Goal: Check status: Check status

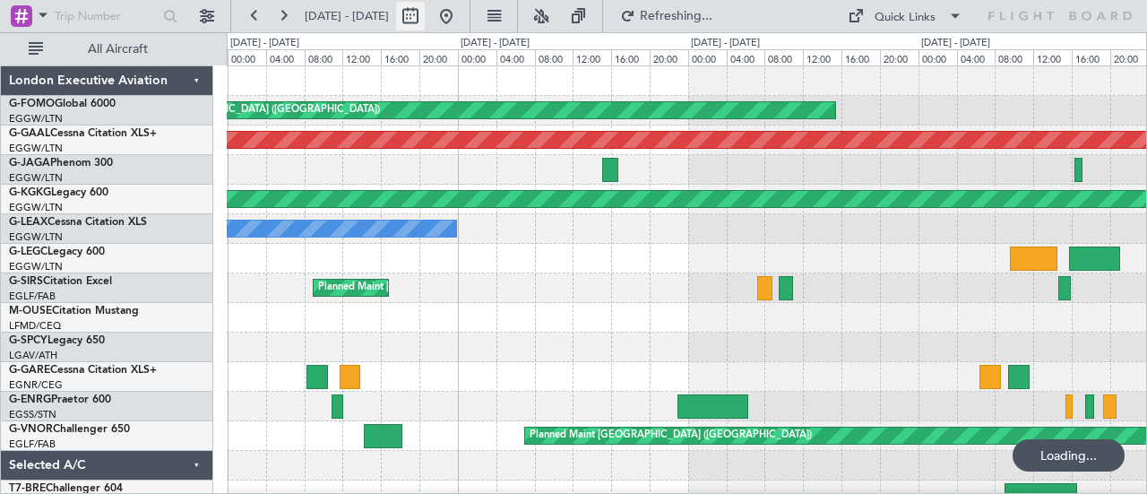
click at [425, 12] on button at bounding box center [410, 16] width 29 height 29
select select "9"
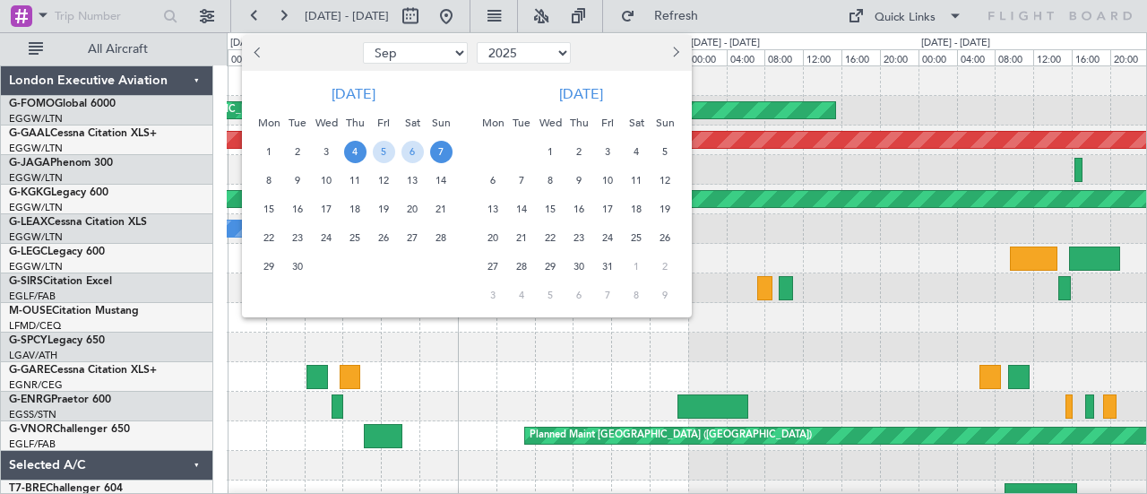
click at [502, 53] on select "2015 2016 2017 2018 2019 2020 2021 2022 2023 2024 2025 2026 2027 2028 2029 2030…" at bounding box center [524, 53] width 94 height 22
select select "2024"
click at [477, 42] on select "2015 2016 2017 2018 2019 2020 2021 2022 2023 2024 2025 2026 2027 2028 2029 2030…" at bounding box center [524, 53] width 94 height 22
click at [258, 56] on span "Previous month" at bounding box center [260, 52] width 11 height 11
select select "8"
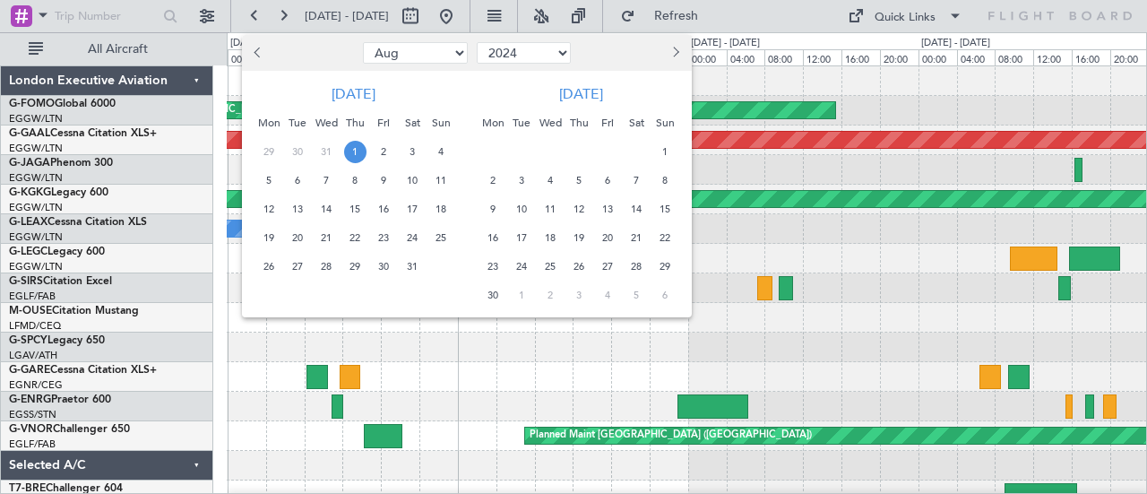
drag, startPoint x: 356, startPoint y: 146, endPoint x: 371, endPoint y: 148, distance: 15.3
click at [359, 146] on span "1" at bounding box center [355, 152] width 22 height 22
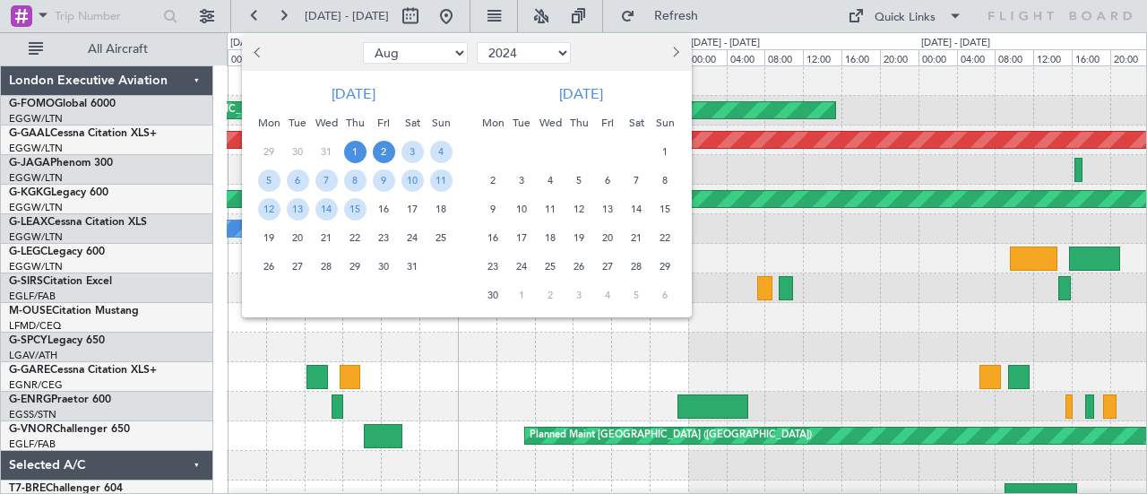
click at [380, 151] on span "2" at bounding box center [384, 152] width 22 height 22
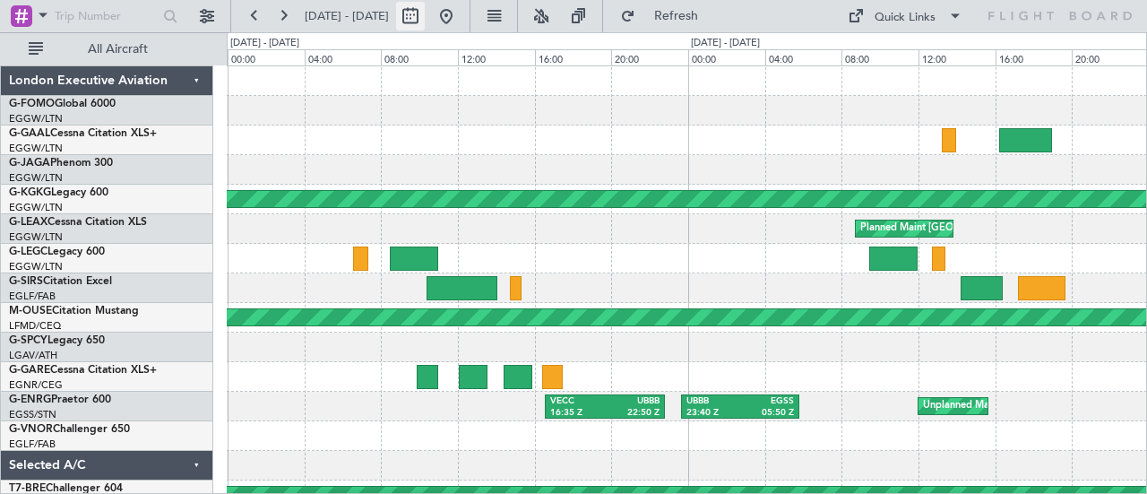
click at [425, 14] on button at bounding box center [410, 16] width 29 height 29
select select "8"
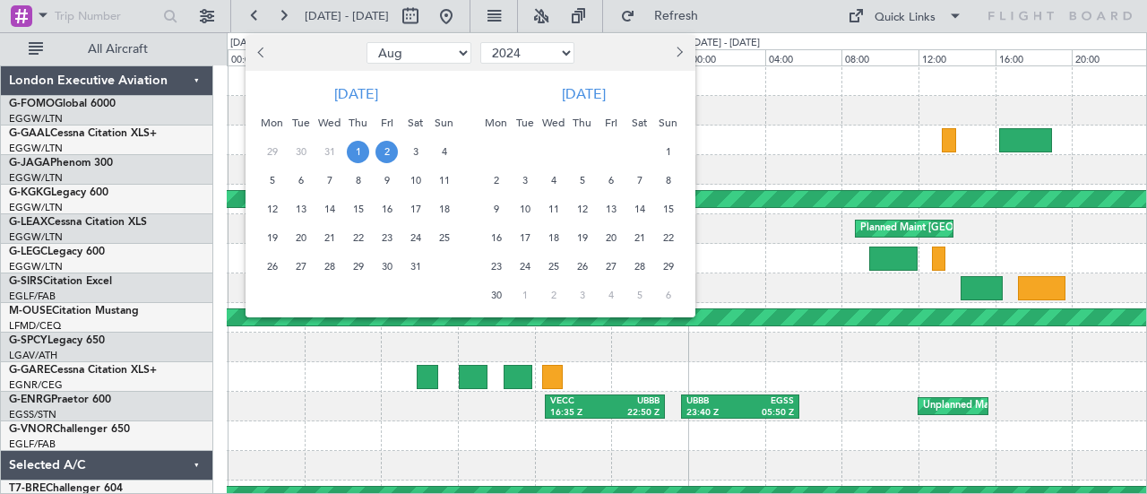
click at [550, 54] on select "2014 2015 2016 2017 2018 2019 2020 2021 2022 2023 2024 2025 2026 2027 2028 2029…" at bounding box center [527, 53] width 94 height 22
select select "2025"
click at [480, 42] on select "2014 2015 2016 2017 2018 2019 2020 2021 2022 2023 2024 2025 2026 2027 2028 2029…" at bounding box center [527, 53] width 94 height 22
click at [458, 50] on select "Jan Feb Mar Apr May Jun [DATE] Aug Sep Oct Nov Dec" at bounding box center [419, 53] width 105 height 22
select select "9"
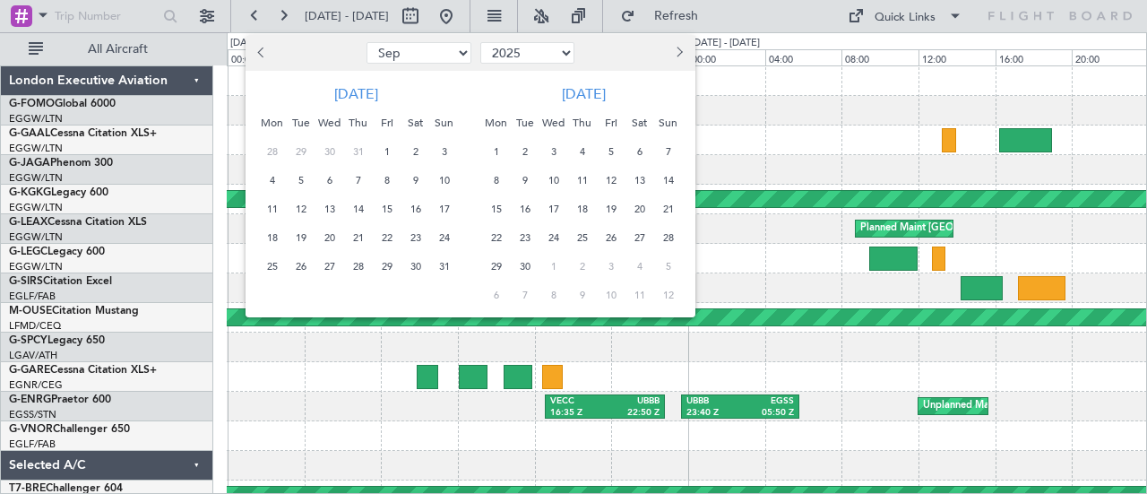
click at [367, 42] on select "Jan Feb Mar Apr May Jun [DATE] Aug Sep Oct Nov Dec" at bounding box center [419, 53] width 105 height 22
click at [387, 178] on span "12" at bounding box center [387, 180] width 22 height 22
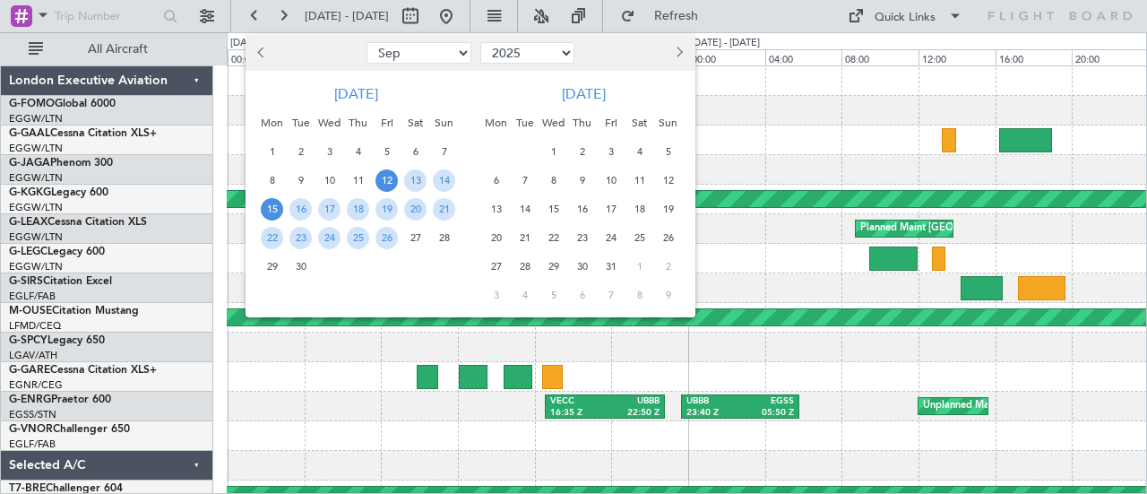
click at [277, 207] on span "15" at bounding box center [272, 209] width 22 height 22
